Goal: Contribute content

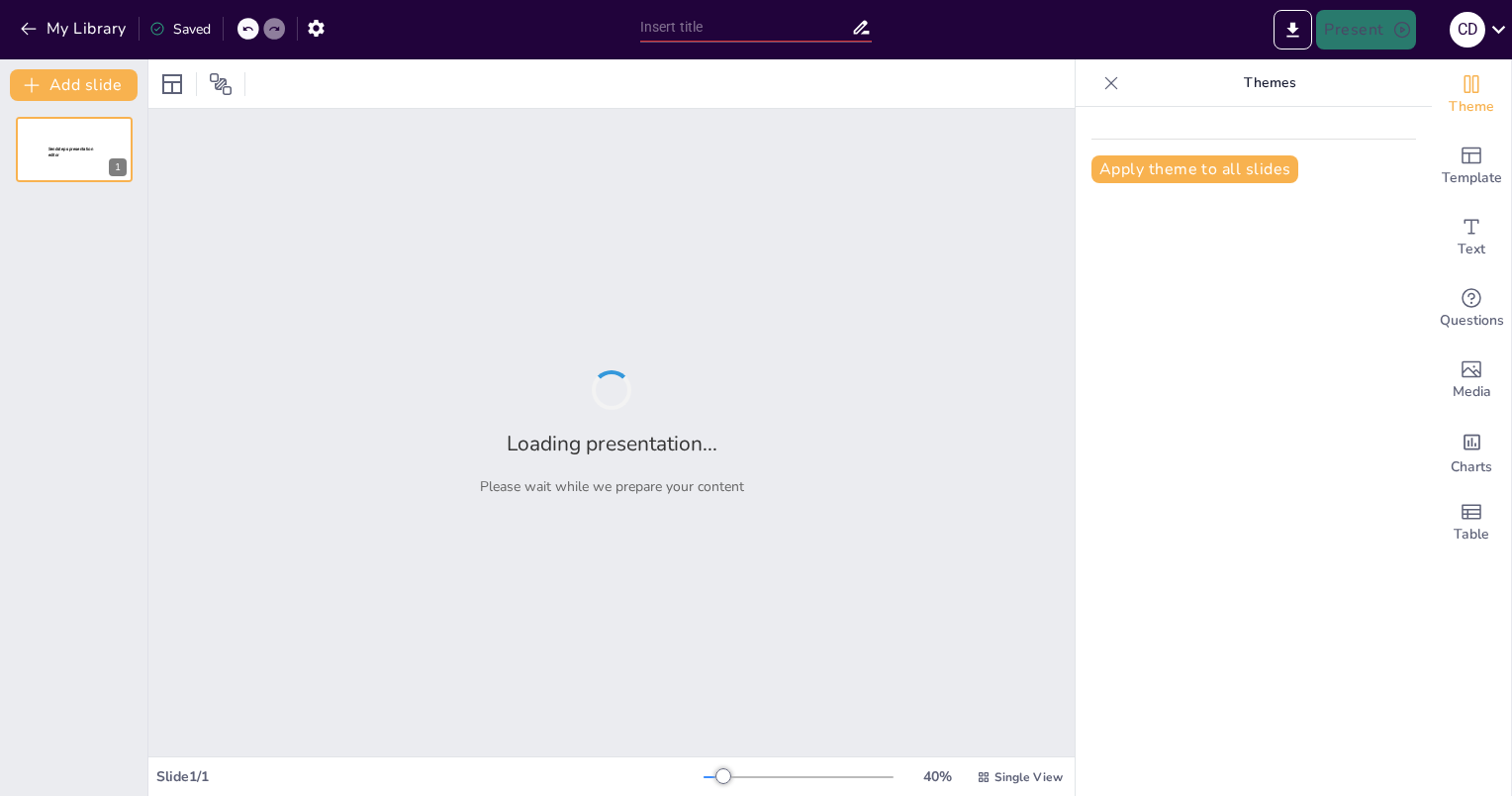
type input "Evaluación de la Prestación del Servicio de Aprovechamiento de Residuos en El S…"
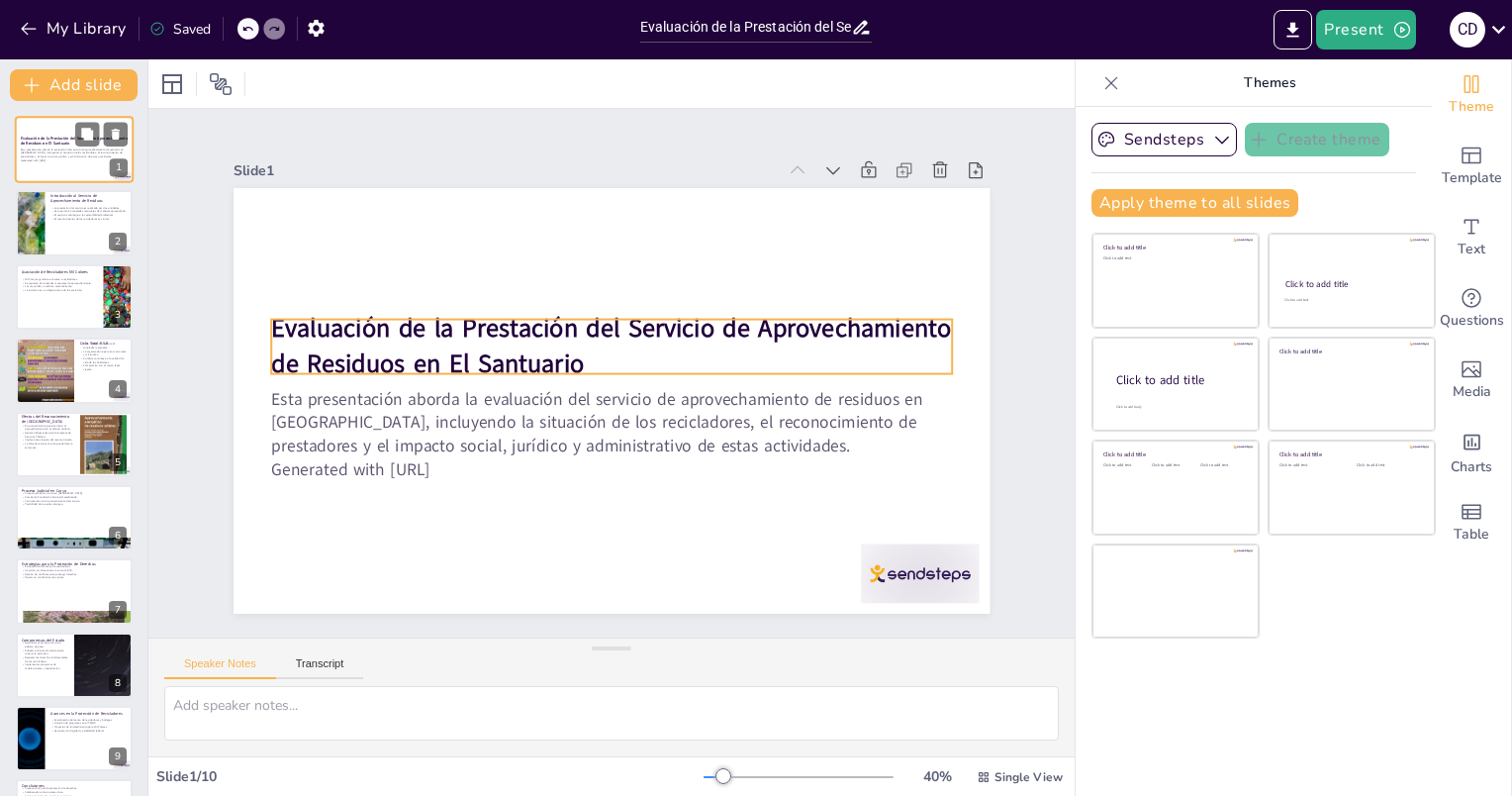
click at [72, 142] on p "Evaluación de la Prestación del Servicio de Aprovechamiento de Residuos en El S…" at bounding box center [74, 141] width 107 height 11
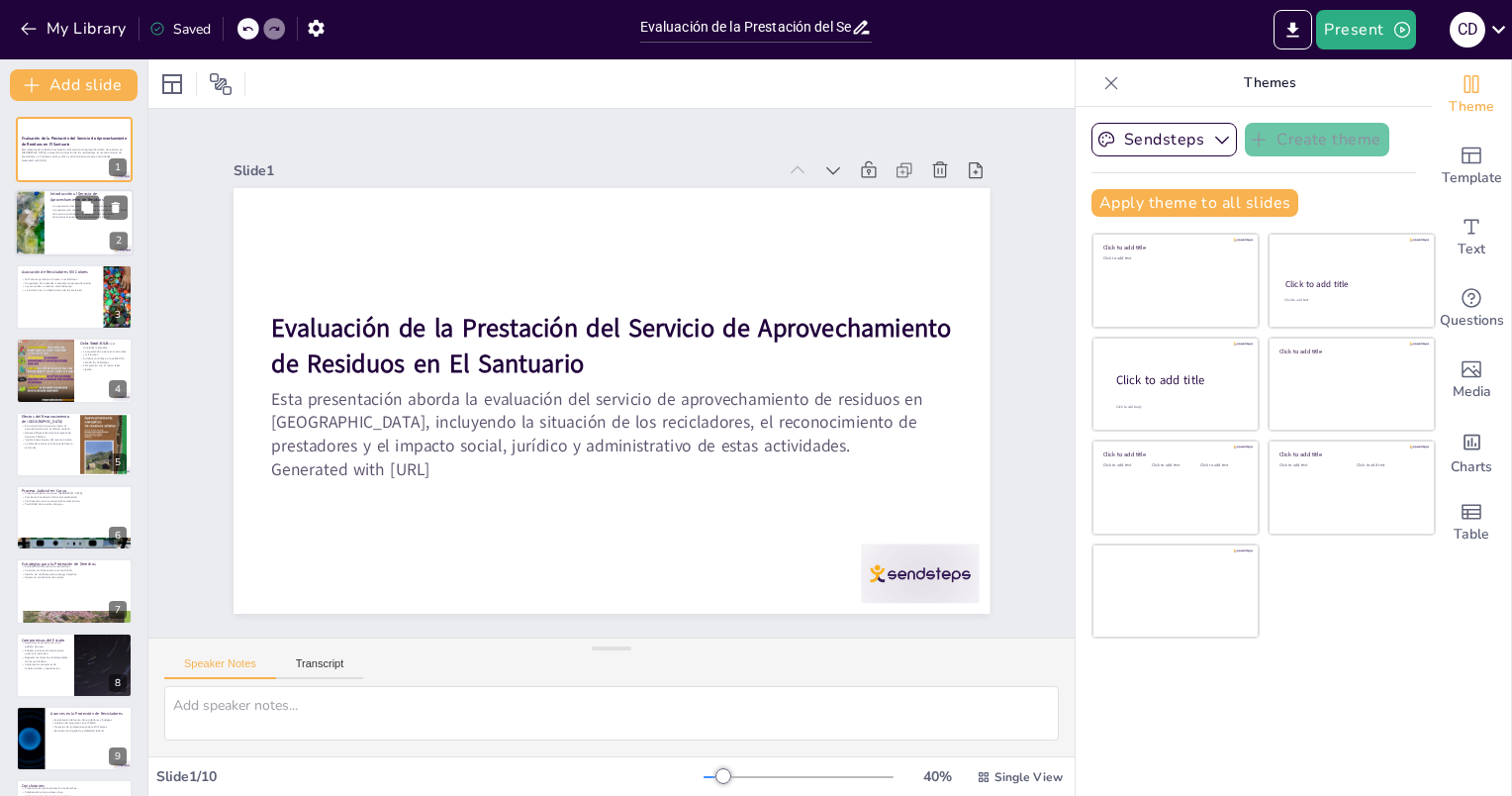
click at [72, 229] on div at bounding box center [74, 223] width 119 height 67
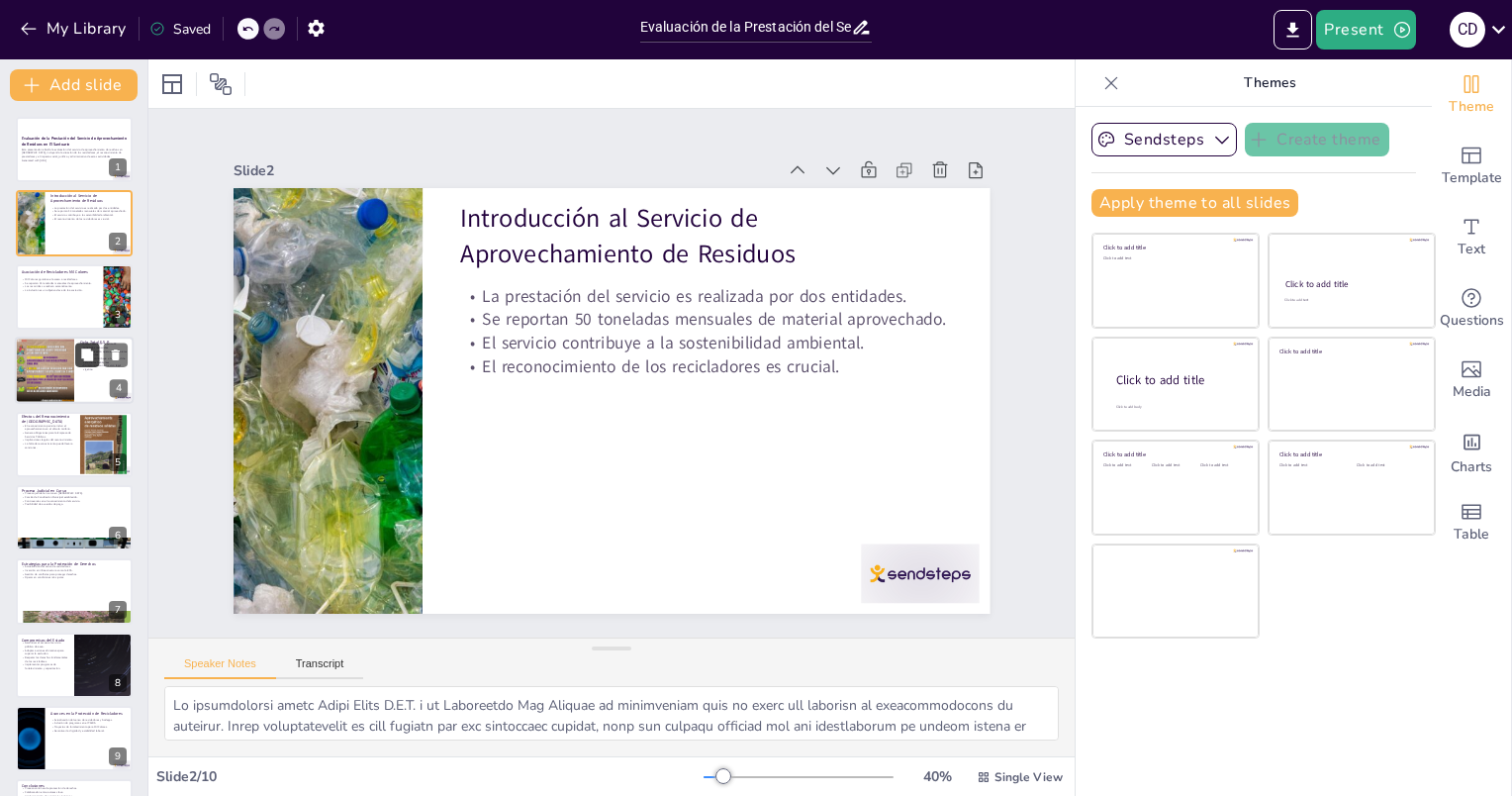
click at [94, 356] on icon at bounding box center [87, 355] width 14 height 14
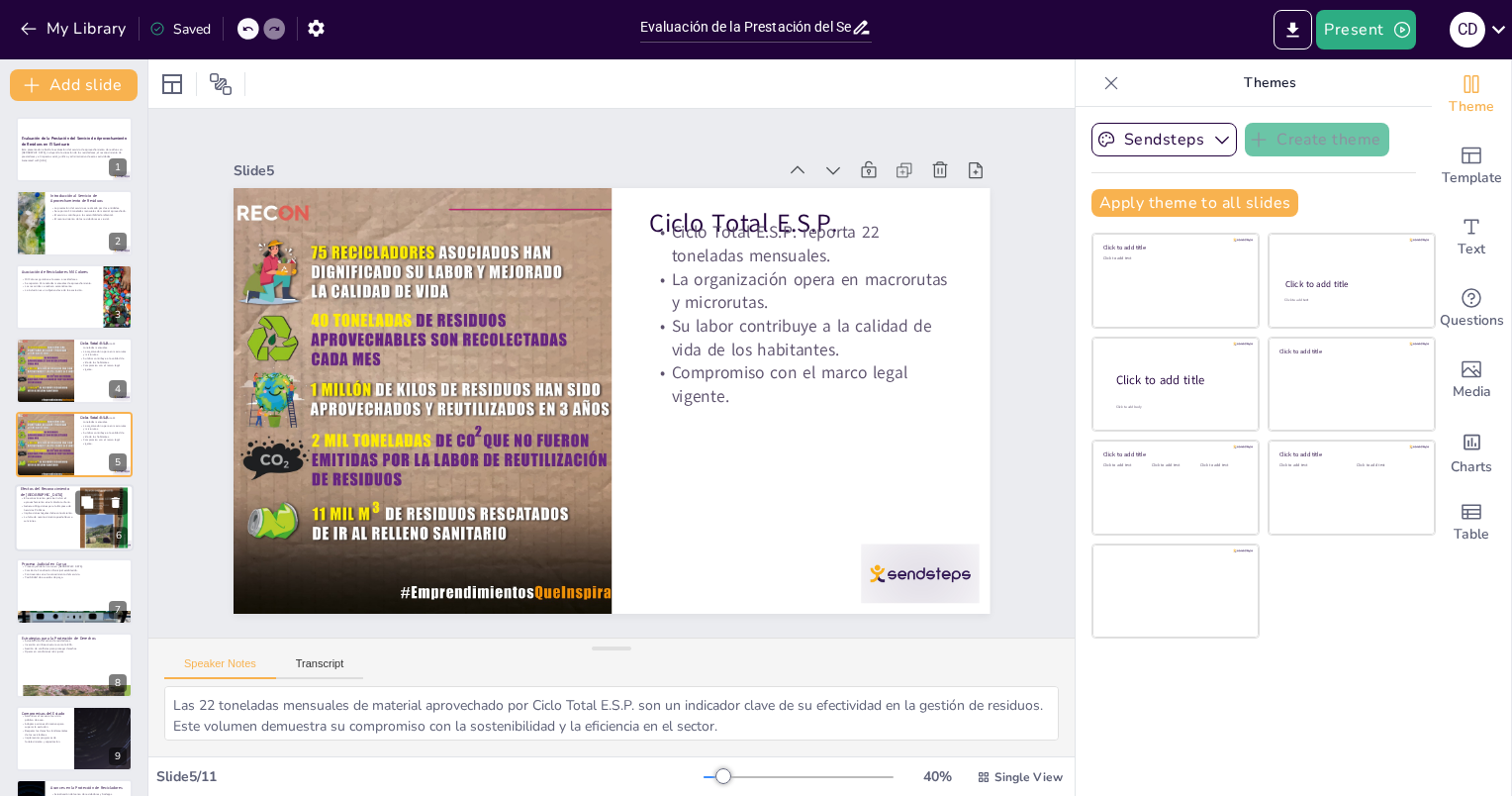
scroll to position [139, 0]
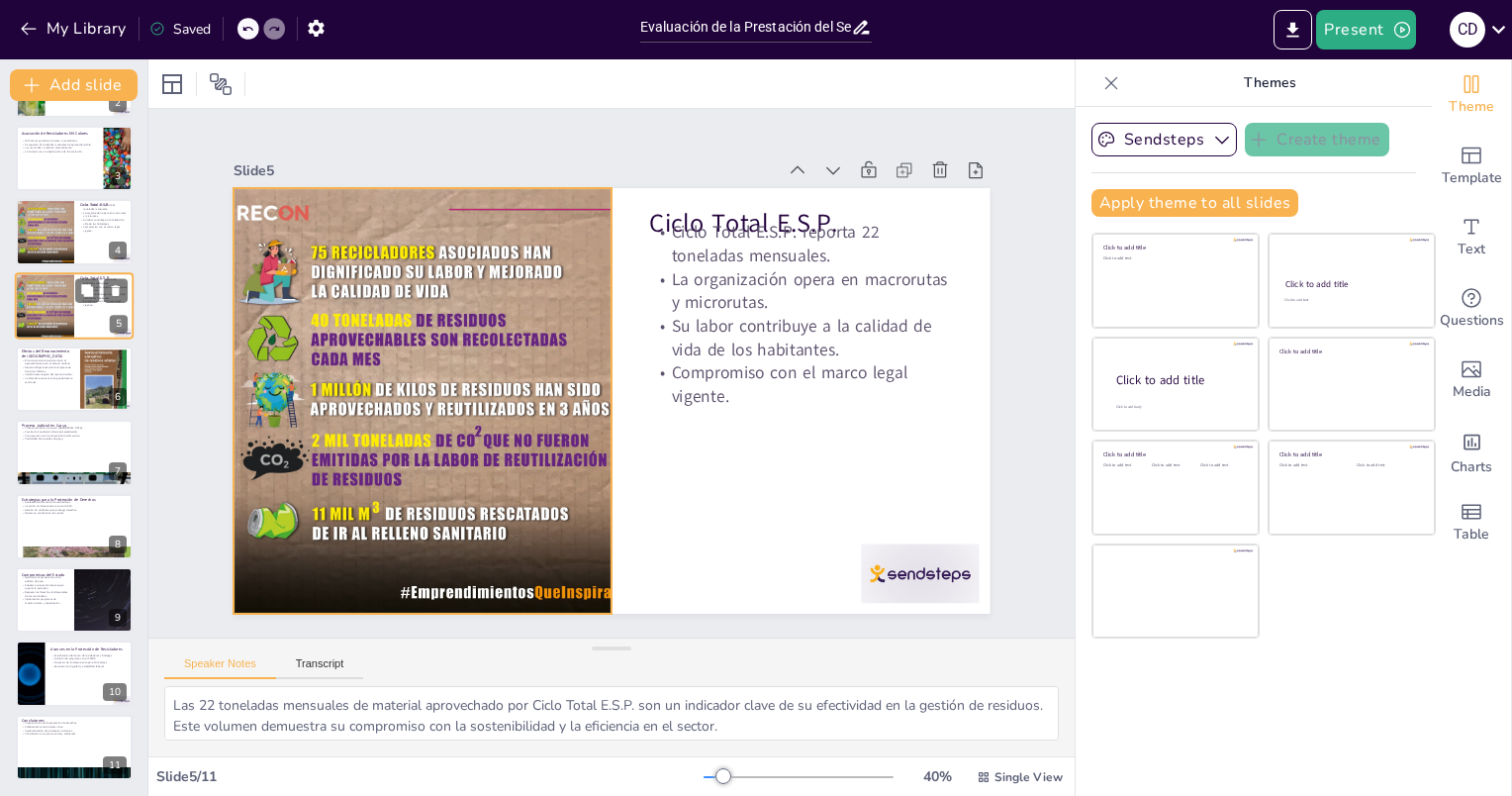
click at [52, 317] on div at bounding box center [44, 305] width 67 height 67
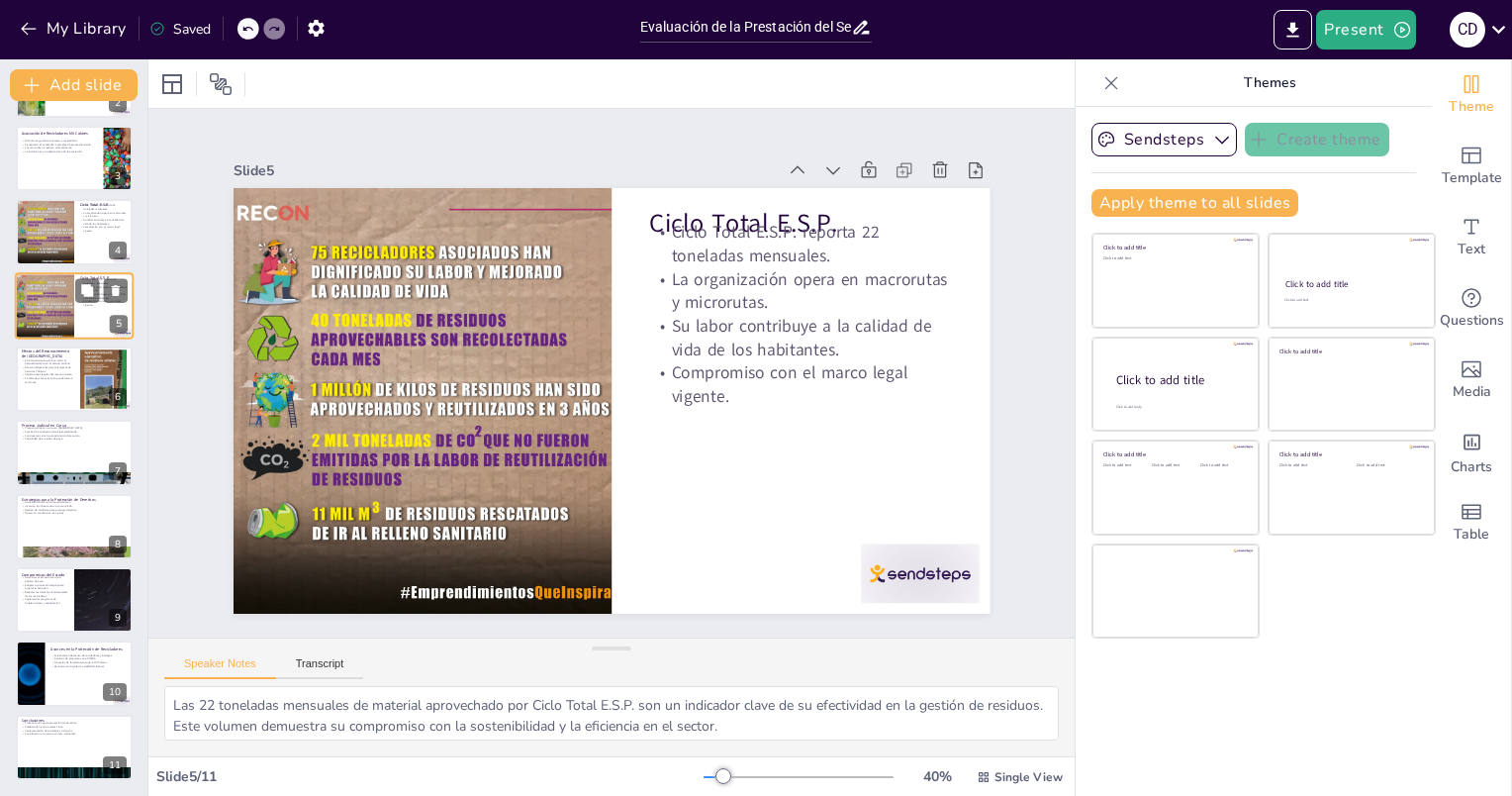
scroll to position [0, 0]
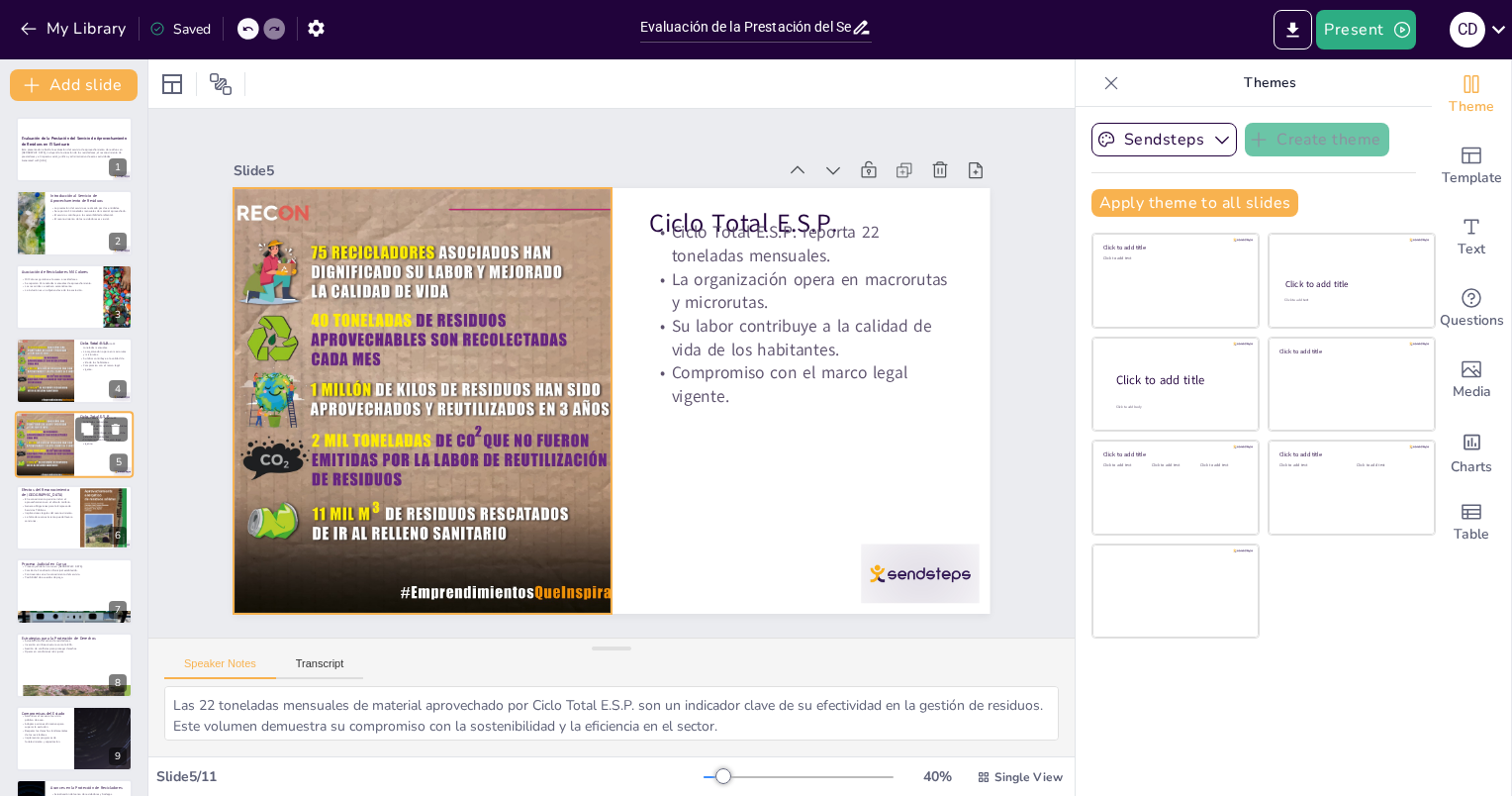
click at [69, 454] on div at bounding box center [44, 444] width 67 height 67
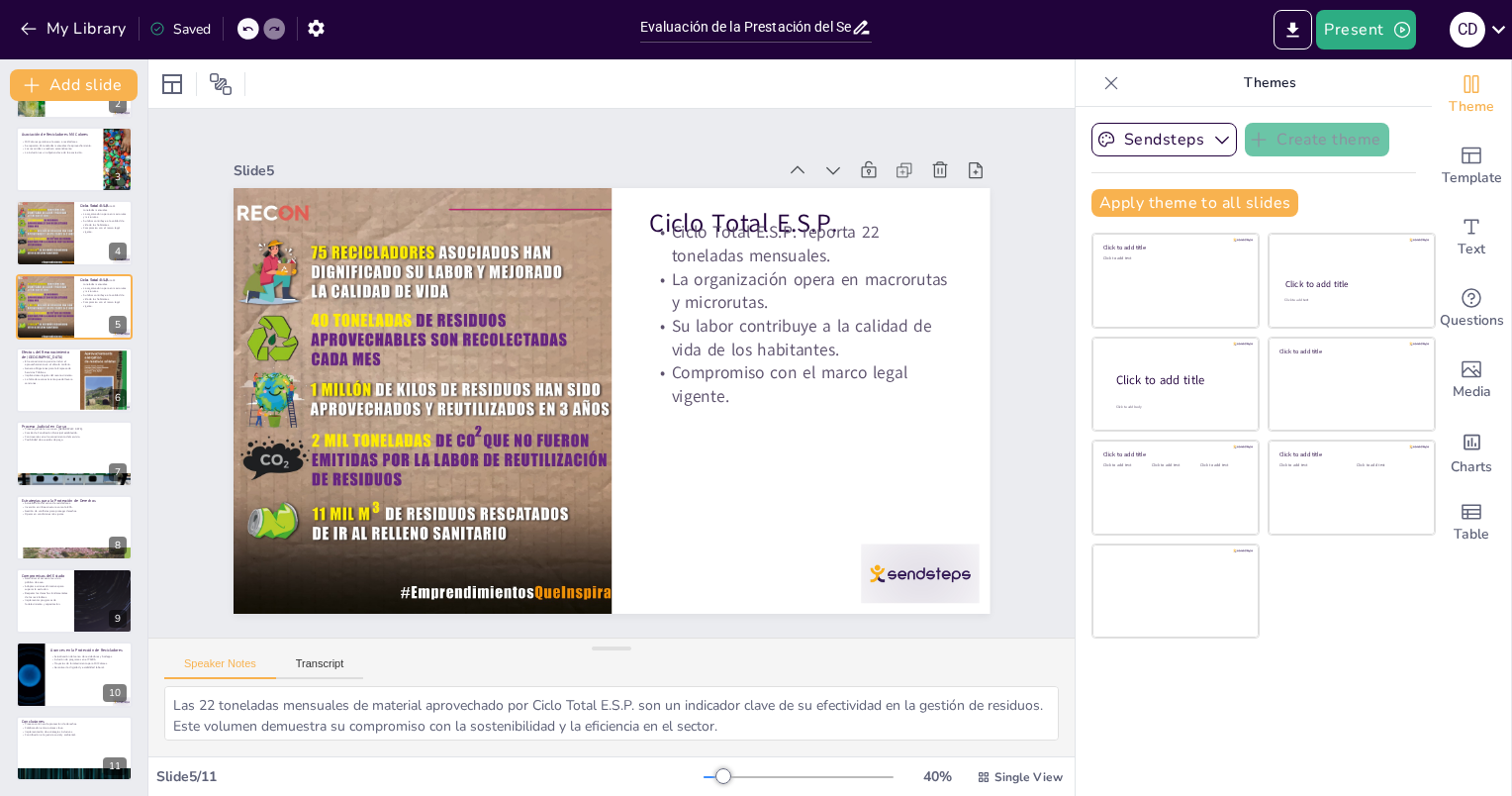
scroll to position [139, 0]
click at [69, 517] on div at bounding box center [74, 526] width 119 height 67
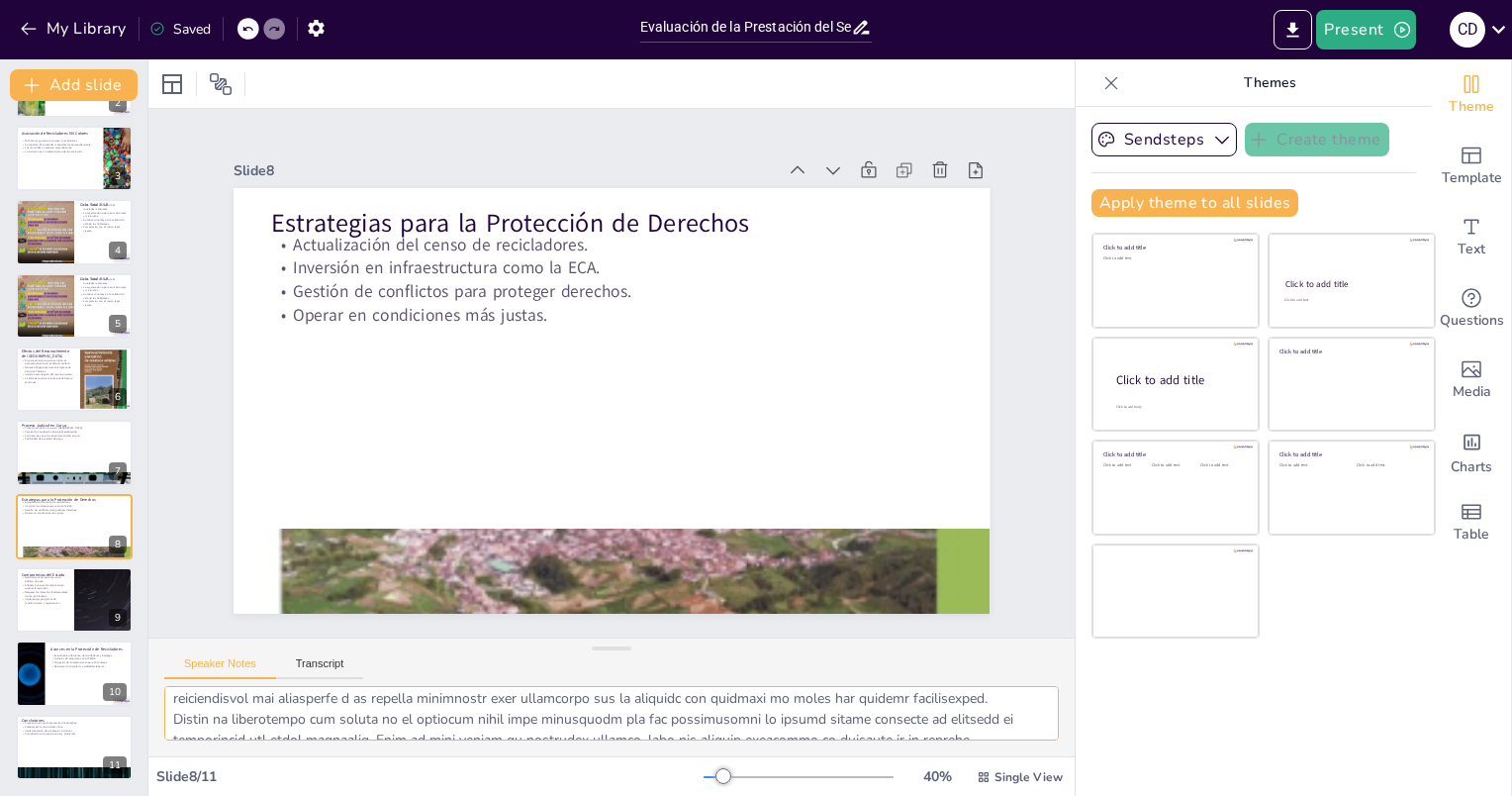
scroll to position [150, 0]
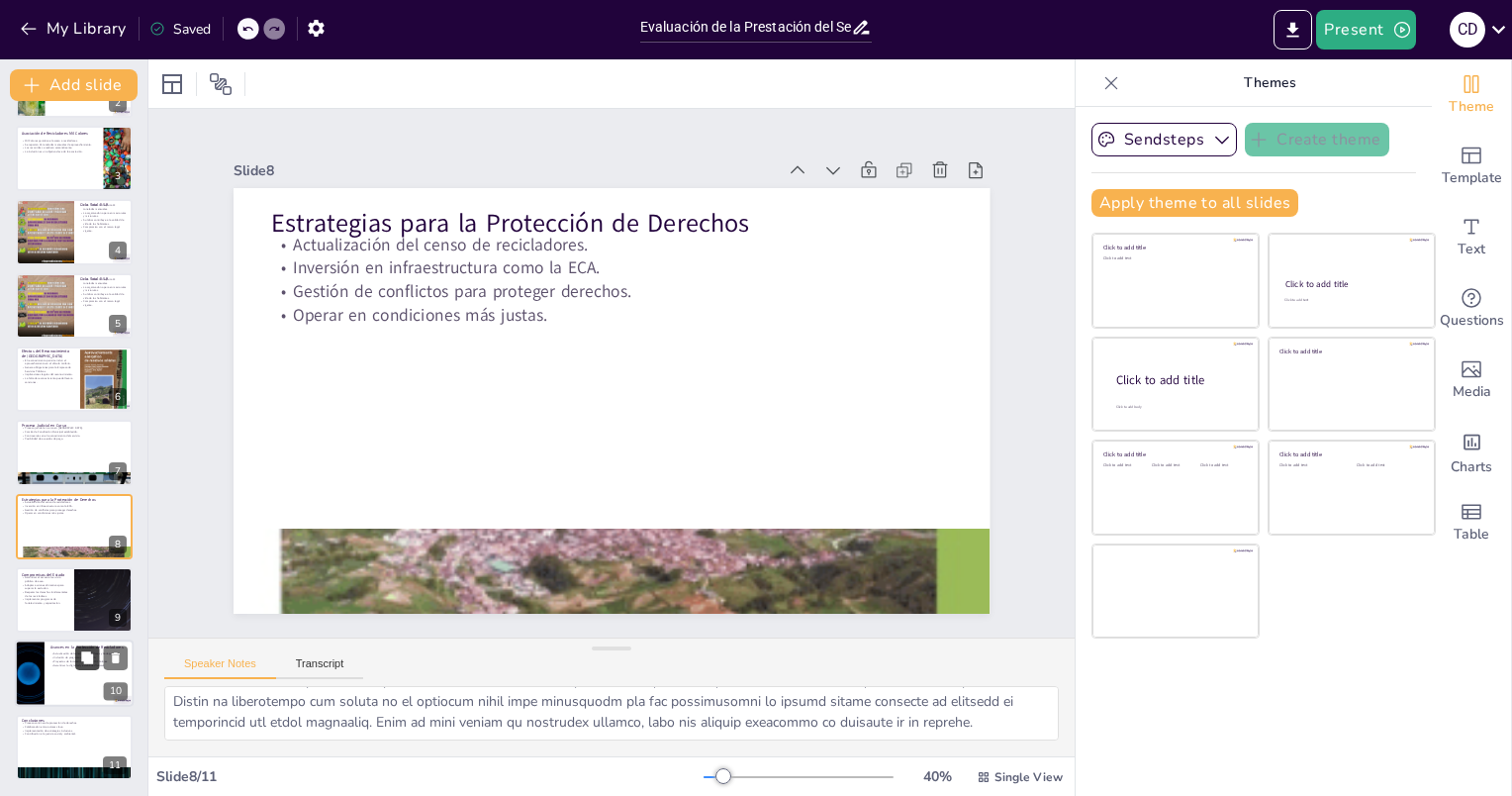
click at [79, 661] on button at bounding box center [87, 658] width 24 height 24
type textarea "La actualización del censo es un paso crucial para garantizar que todos los rec…"
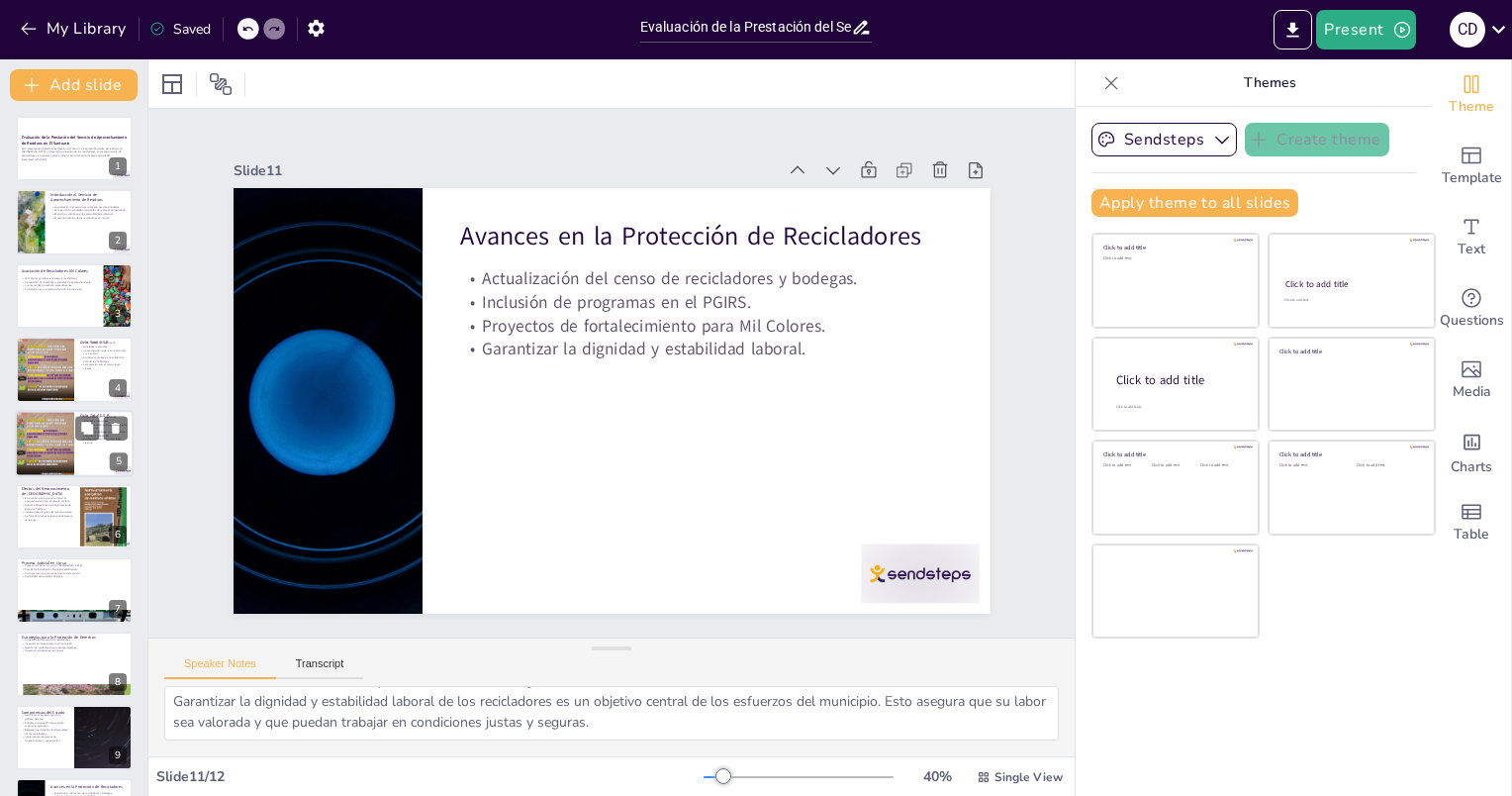
scroll to position [0, 0]
click at [88, 140] on icon at bounding box center [87, 134] width 12 height 12
